Goal: Understand process/instructions: Learn how to perform a task or action

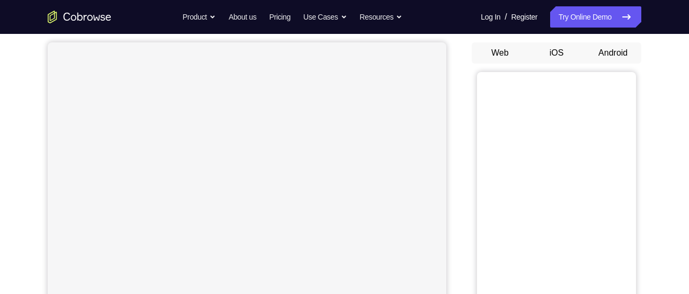
scroll to position [98, 0]
click at [609, 47] on button "Android" at bounding box center [613, 50] width 57 height 21
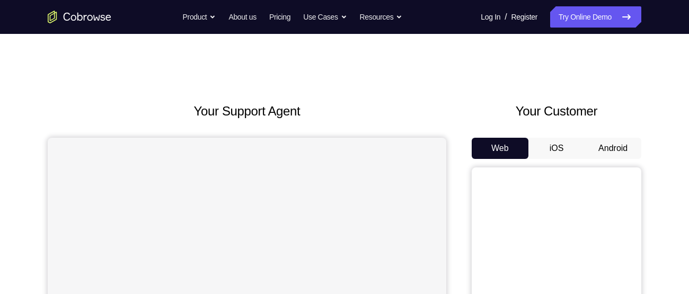
click at [618, 145] on button "Android" at bounding box center [613, 148] width 57 height 21
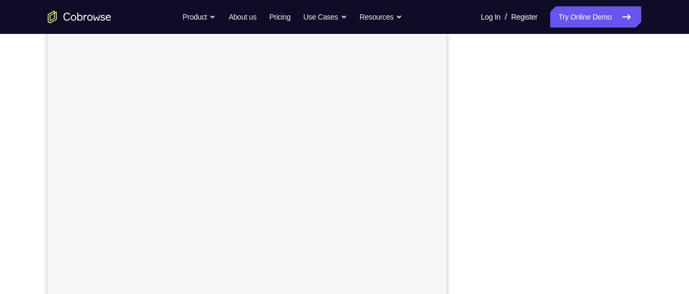
scroll to position [188, 0]
